Goal: Task Accomplishment & Management: Manage account settings

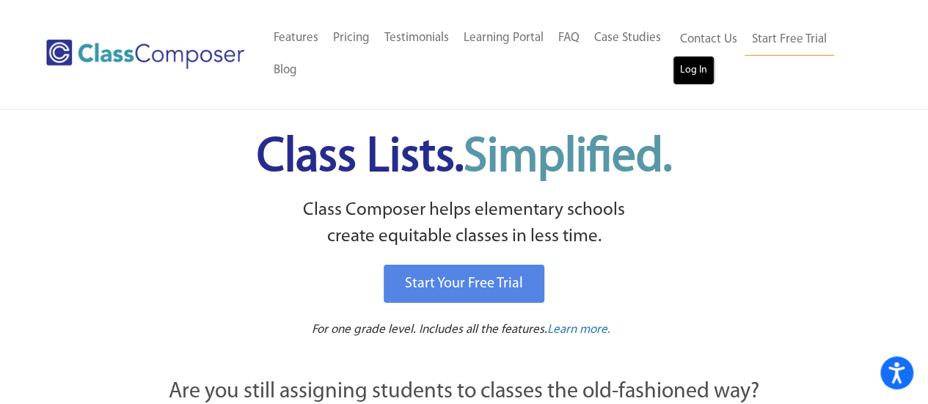
click at [696, 70] on link "Log In" at bounding box center [693, 70] width 42 height 29
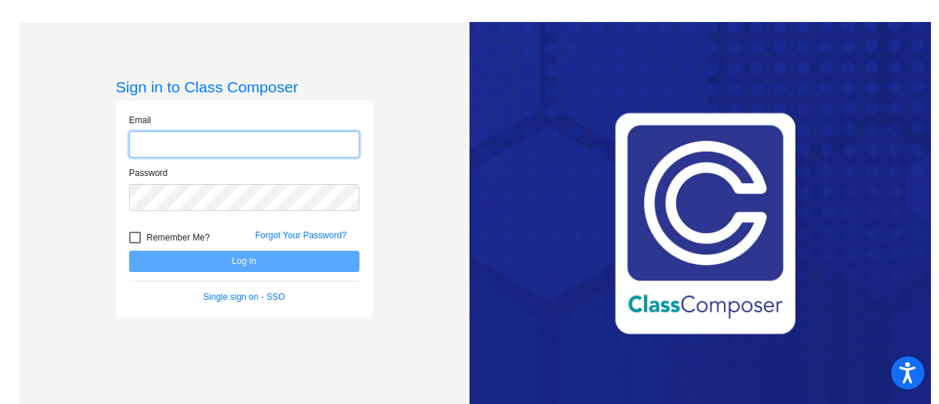
type input "christian.myers@leusd.k12.ca.us"
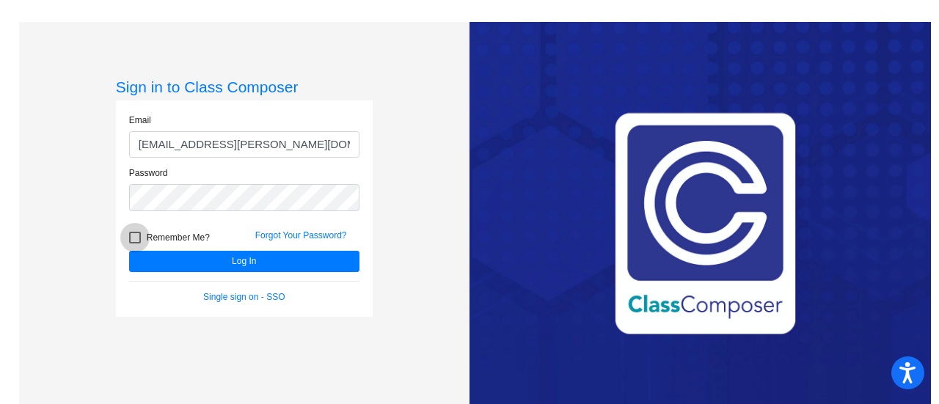
click at [136, 235] on div at bounding box center [135, 238] width 12 height 12
click at [135, 243] on input "Remember Me?" at bounding box center [134, 243] width 1 height 1
checkbox input "true"
click at [165, 271] on form "Email christian.myers@leusd.k12.ca.us Password Remember Me? Forgot Your Passwor…" at bounding box center [244, 209] width 230 height 190
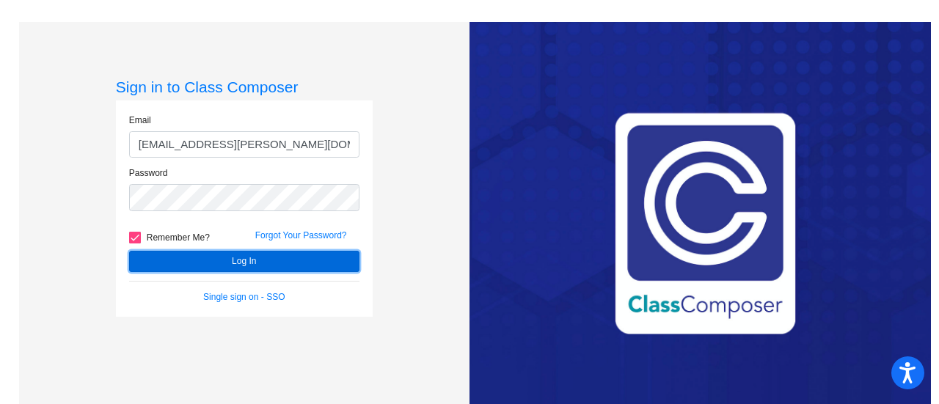
click at [166, 266] on button "Log In" at bounding box center [244, 261] width 230 height 21
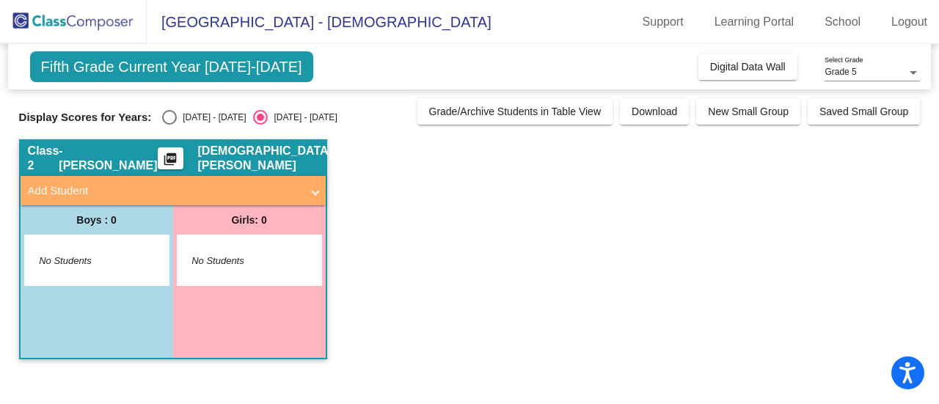
click at [432, 234] on app-classroom "Class 2 - Myers picture_as_pdf Christian Myers Add Student First Name Last Name…" at bounding box center [469, 256] width 901 height 235
